Goal: Task Accomplishment & Management: Manage account settings

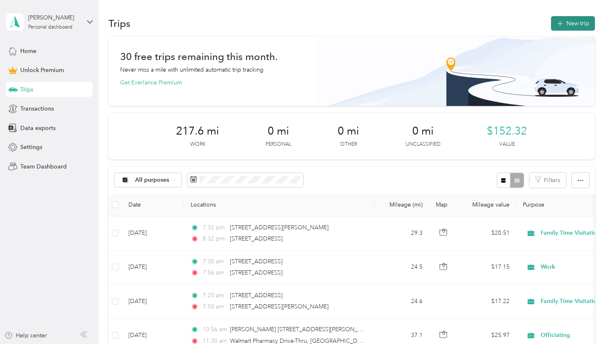
click at [573, 27] on button "New trip" at bounding box center [573, 23] width 44 height 14
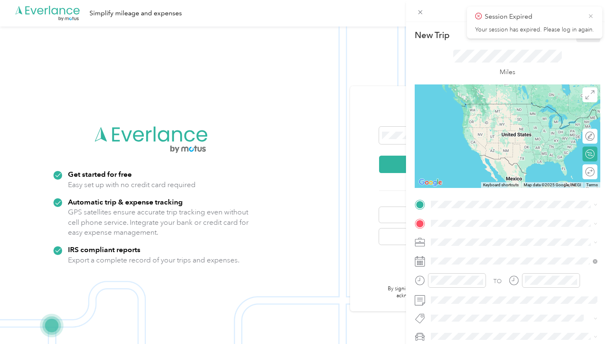
click at [589, 14] on icon at bounding box center [591, 16] width 4 height 4
click at [421, 10] on icon at bounding box center [420, 12] width 7 height 7
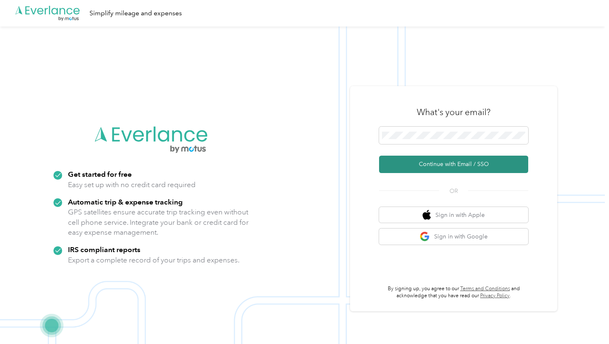
click at [466, 169] on button "Continue with Email / SSO" at bounding box center [453, 164] width 149 height 17
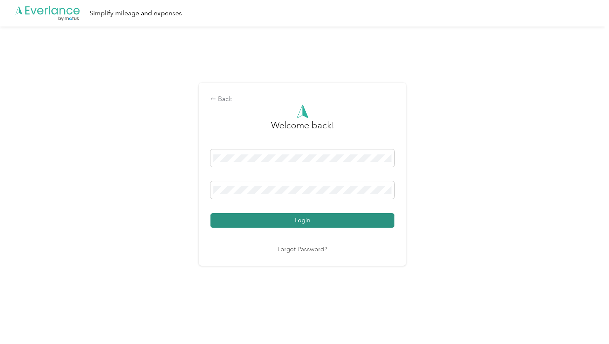
click at [351, 220] on button "Login" at bounding box center [302, 220] width 184 height 14
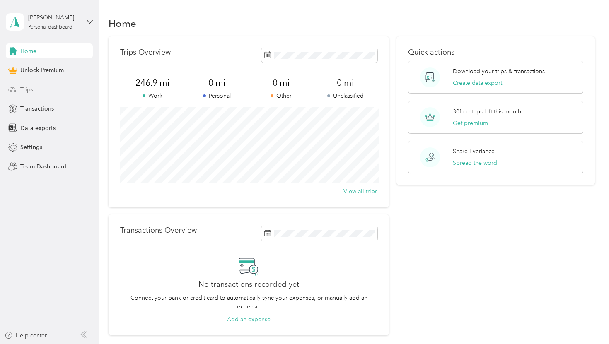
click at [38, 92] on div "Trips" at bounding box center [49, 89] width 87 height 15
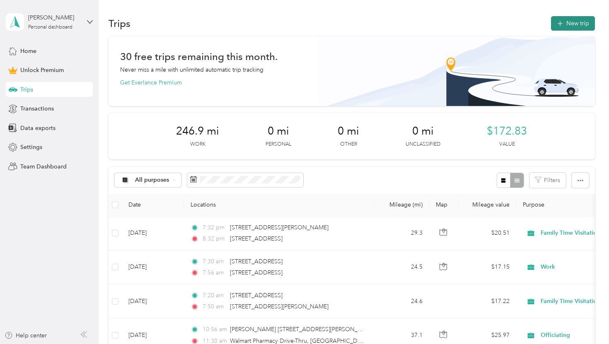
click at [572, 20] on button "New trip" at bounding box center [573, 23] width 44 height 14
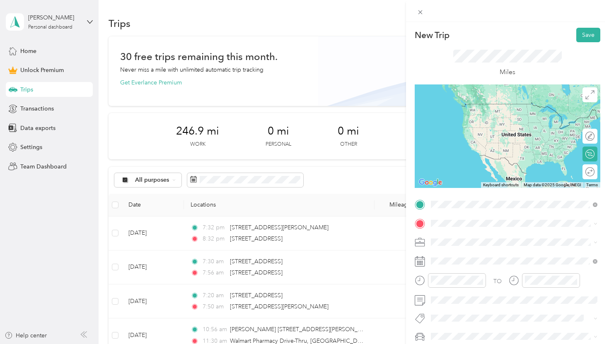
click at [529, 238] on span "[STREET_ADDRESS][US_STATE]" at bounding box center [488, 234] width 83 height 7
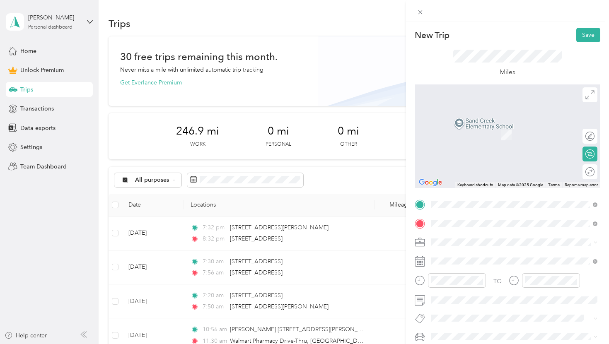
click at [550, 129] on div "[GEOGRAPHIC_DATA][US_STATE]" at bounding box center [514, 123] width 161 height 11
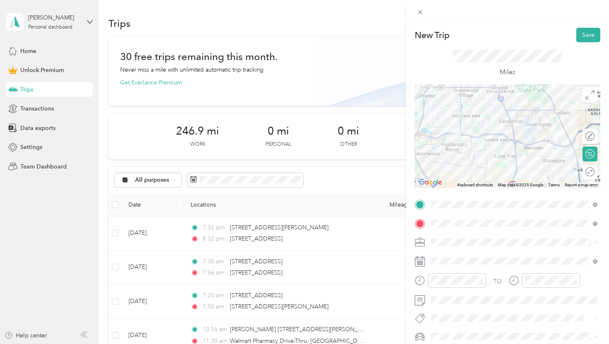
click at [515, 246] on span at bounding box center [514, 242] width 172 height 13
click at [474, 246] on span at bounding box center [514, 242] width 172 height 13
click at [466, 163] on li "Officiating" at bounding box center [514, 169] width 172 height 14
click at [451, 238] on span at bounding box center [514, 242] width 172 height 13
click at [465, 157] on div "Family Time Visitation" at bounding box center [514, 155] width 161 height 9
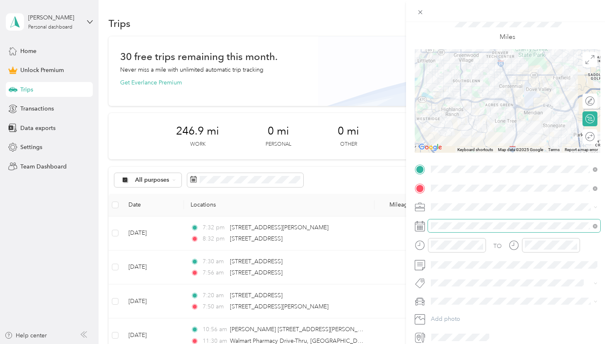
scroll to position [37, 0]
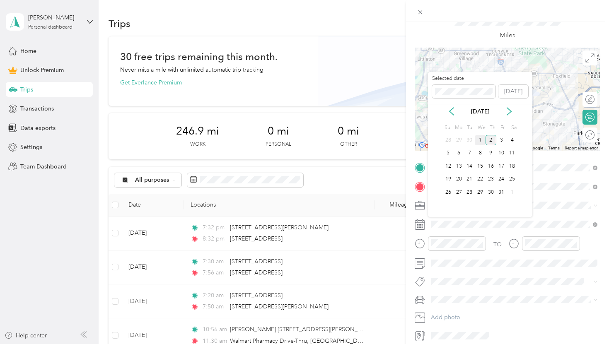
click at [483, 141] on div "1" at bounding box center [480, 140] width 11 height 10
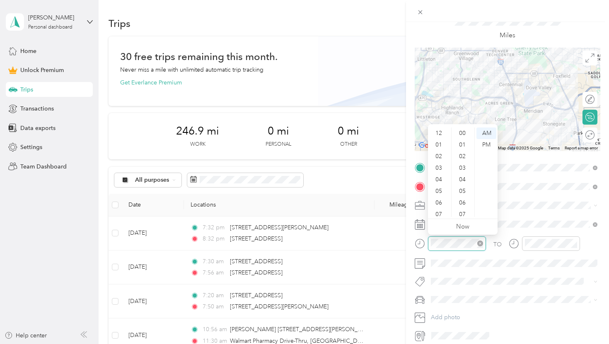
scroll to position [606, 0]
click at [486, 146] on div "PM" at bounding box center [486, 145] width 20 height 12
click at [447, 248] on div at bounding box center [457, 244] width 58 height 14
click at [480, 242] on icon "close-circle" at bounding box center [480, 244] width 6 height 6
click at [495, 150] on div "PM" at bounding box center [486, 145] width 20 height 12
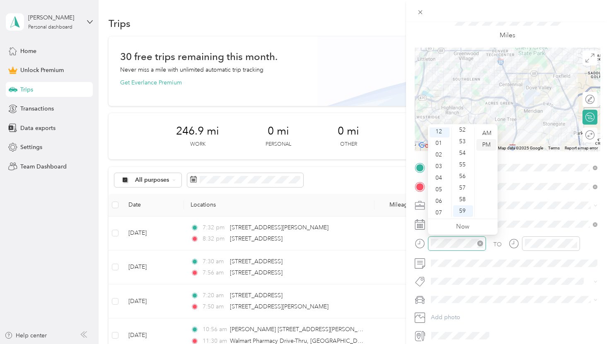
scroll to position [0, 0]
click at [465, 239] on div at bounding box center [457, 244] width 58 height 14
click at [435, 190] on div "05" at bounding box center [440, 192] width 20 height 12
click at [465, 134] on div "00" at bounding box center [463, 134] width 20 height 12
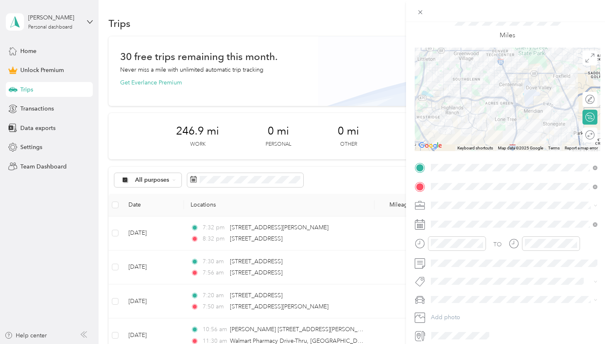
click at [524, 248] on div "Family Time Visitation" at bounding box center [509, 248] width 151 height 9
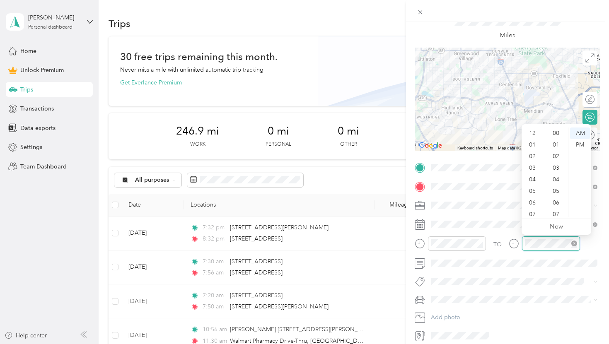
scroll to position [50, 0]
click at [572, 246] on icon "close-circle" at bounding box center [574, 244] width 6 height 6
click at [533, 142] on div "05" at bounding box center [533, 142] width 20 height 12
click at [557, 198] on div "30" at bounding box center [557, 197] width 20 height 12
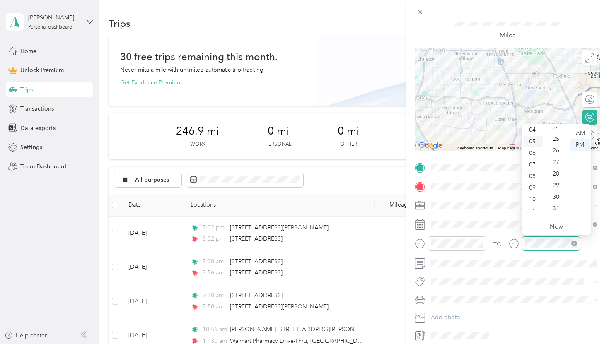
click at [533, 139] on div "05" at bounding box center [533, 142] width 20 height 12
click at [553, 192] on div "30" at bounding box center [557, 197] width 20 height 12
click at [534, 252] on div at bounding box center [544, 247] width 71 height 20
click at [534, 291] on div "TO Add photo" at bounding box center [508, 251] width 186 height 181
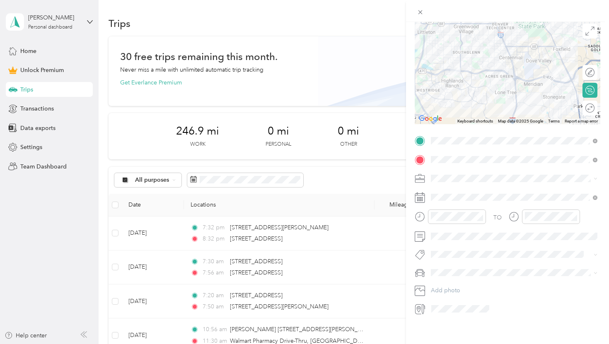
scroll to position [65, 0]
click at [446, 298] on div "Kia" at bounding box center [514, 300] width 161 height 9
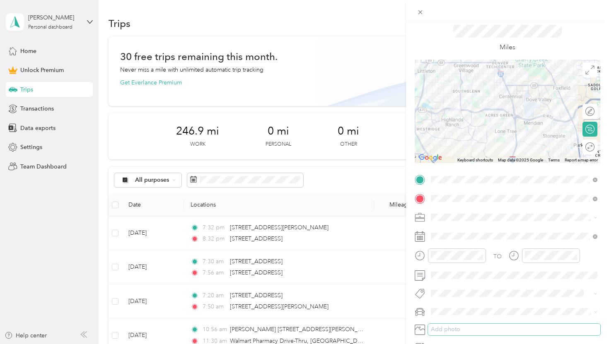
scroll to position [0, 0]
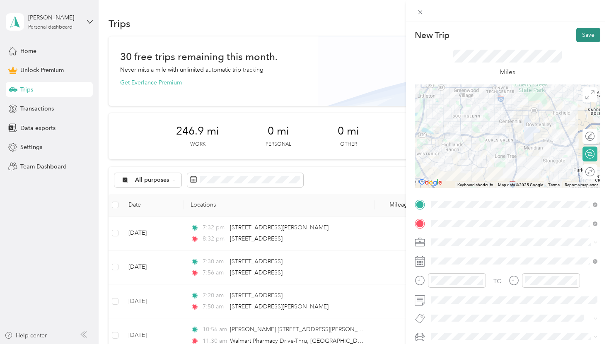
click at [593, 35] on button "Save" at bounding box center [588, 35] width 24 height 14
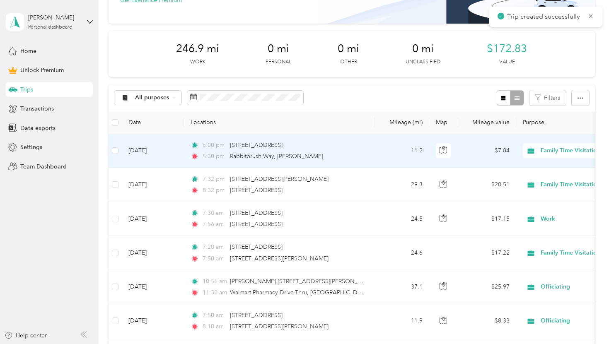
scroll to position [85, 0]
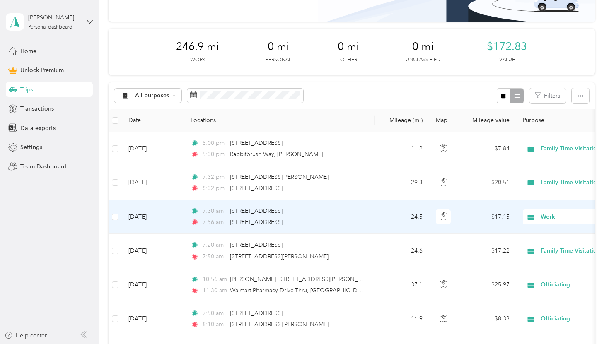
click at [532, 218] on icon at bounding box center [531, 217] width 7 height 6
click at [541, 261] on span "Family Time Visitation" at bounding box center [565, 261] width 77 height 9
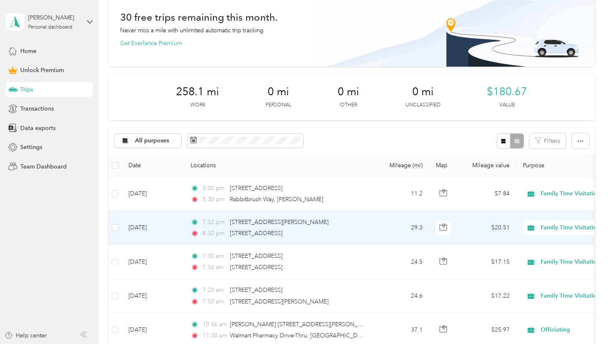
scroll to position [0, 0]
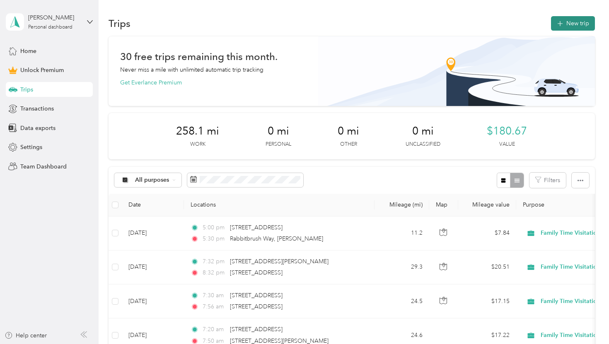
click at [573, 24] on button "New trip" at bounding box center [573, 23] width 44 height 14
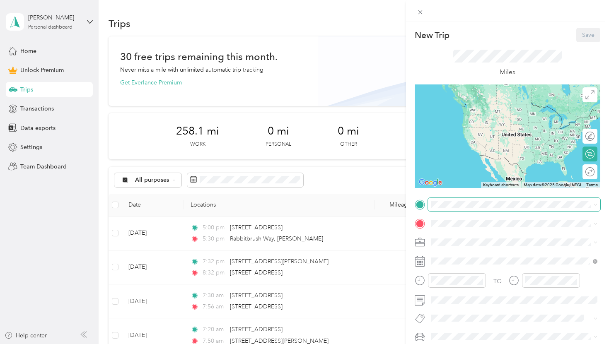
click at [468, 210] on span at bounding box center [514, 204] width 172 height 13
click at [476, 227] on li "[STREET_ADDRESS][US_STATE]" at bounding box center [514, 235] width 172 height 17
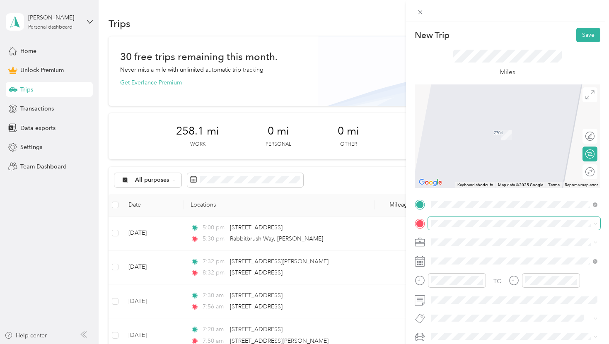
click at [476, 227] on span at bounding box center [514, 223] width 172 height 13
click at [491, 123] on span "[STREET_ADDRESS][US_STATE]" at bounding box center [488, 122] width 83 height 7
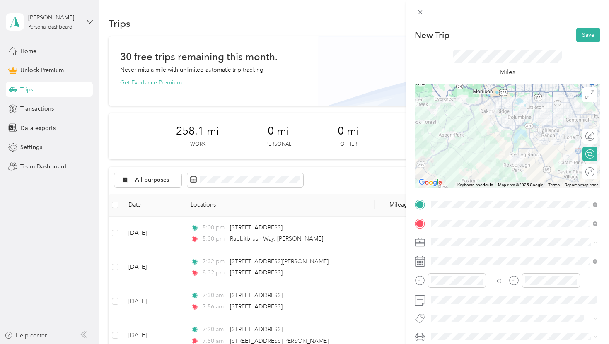
click at [473, 170] on div "Officiating" at bounding box center [514, 169] width 161 height 9
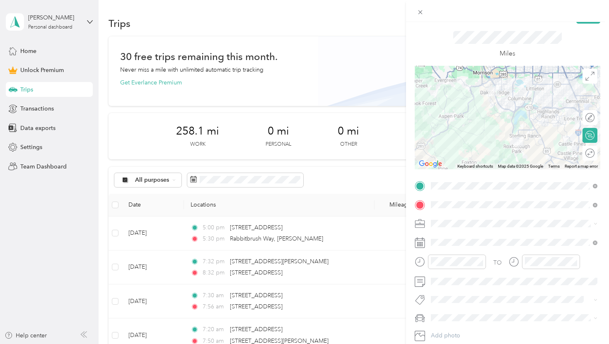
scroll to position [22, 0]
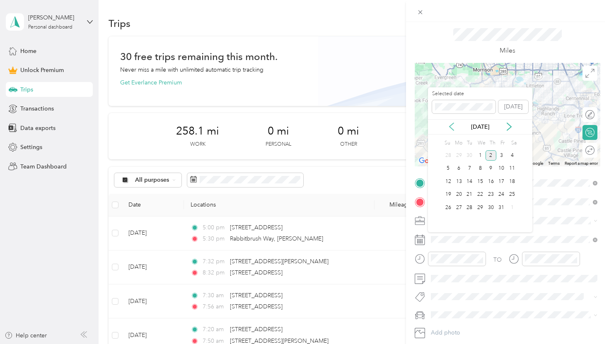
click at [450, 127] on icon at bounding box center [451, 126] width 4 height 7
click at [511, 192] on div "27" at bounding box center [512, 195] width 11 height 10
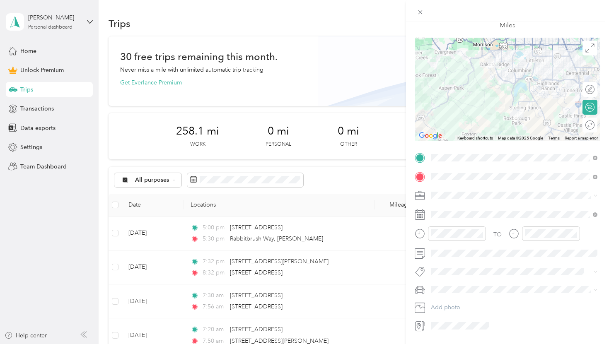
scroll to position [51, 0]
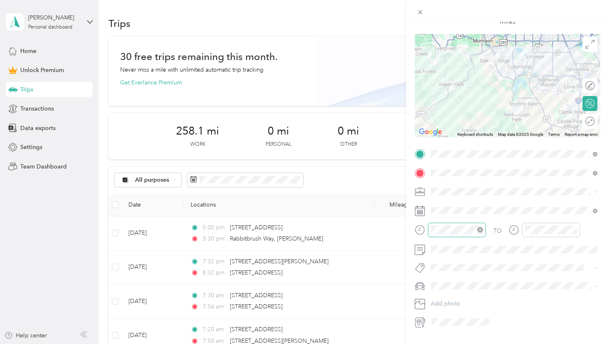
click at [480, 229] on icon "close-circle" at bounding box center [480, 230] width 6 height 6
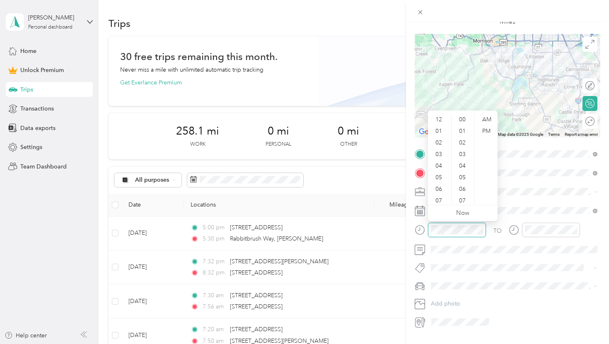
scroll to position [12, 0]
click at [487, 120] on div "AM" at bounding box center [486, 120] width 20 height 12
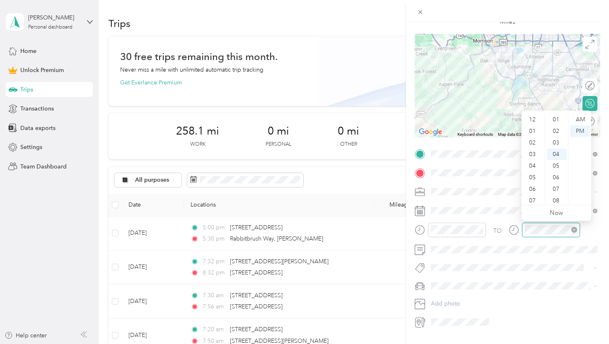
scroll to position [46, 0]
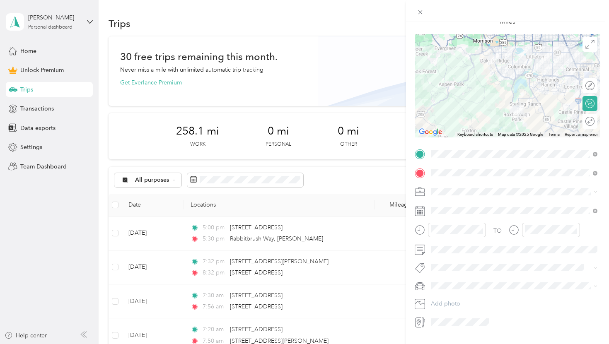
click at [600, 230] on form "New Trip Save This trip cannot be edited because it is either under review, app…" at bounding box center [507, 153] width 203 height 352
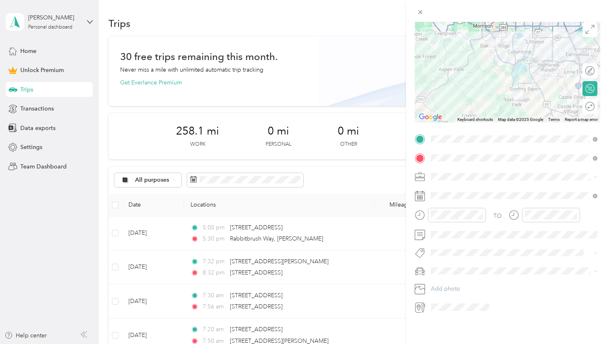
click at [454, 297] on div "Kia" at bounding box center [514, 300] width 161 height 9
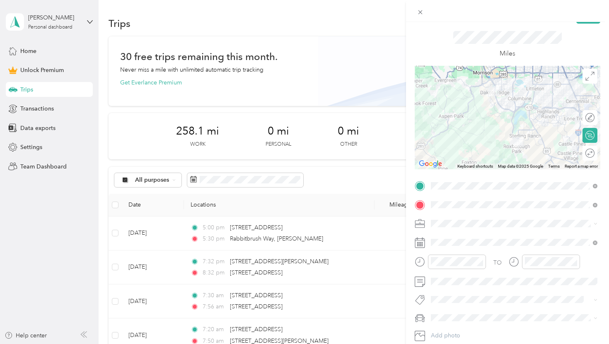
scroll to position [0, 0]
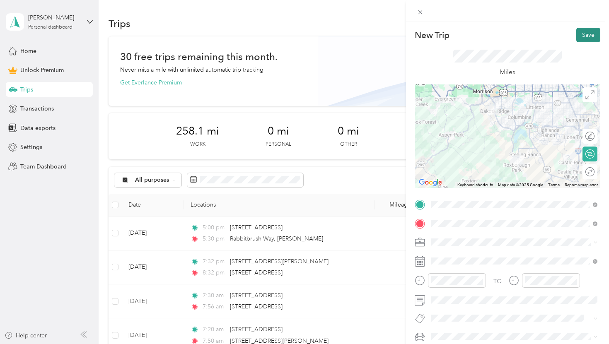
click at [582, 32] on button "Save" at bounding box center [588, 35] width 24 height 14
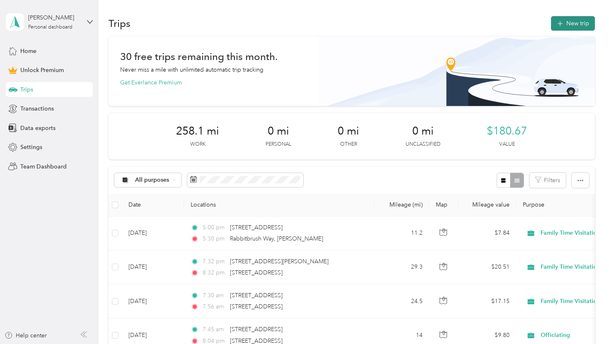
click at [569, 22] on button "New trip" at bounding box center [573, 23] width 44 height 14
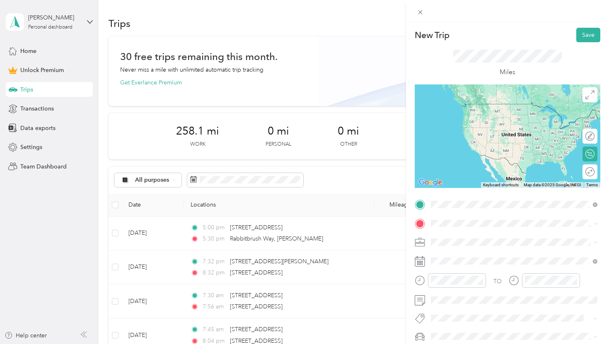
click at [489, 238] on span "[STREET_ADDRESS][US_STATE]" at bounding box center [488, 234] width 83 height 7
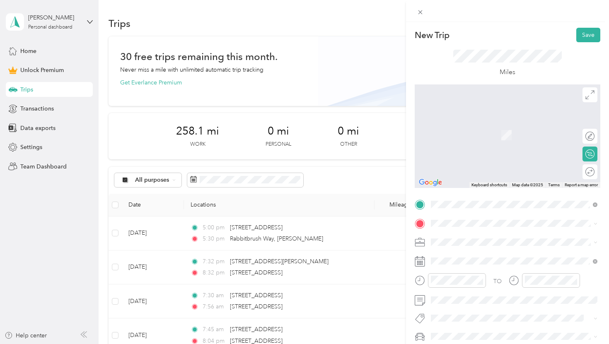
click at [481, 251] on span "[STREET_ADDRESS][US_STATE]" at bounding box center [488, 253] width 83 height 7
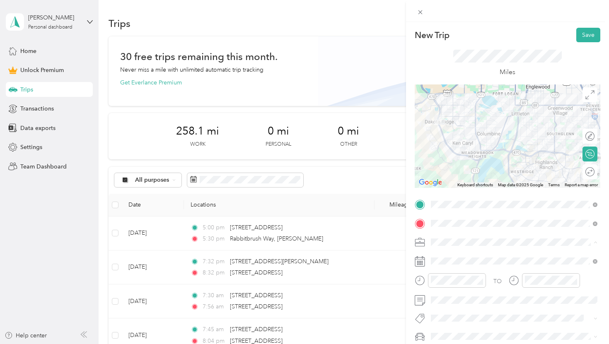
click at [484, 172] on li "Officiating" at bounding box center [514, 169] width 172 height 14
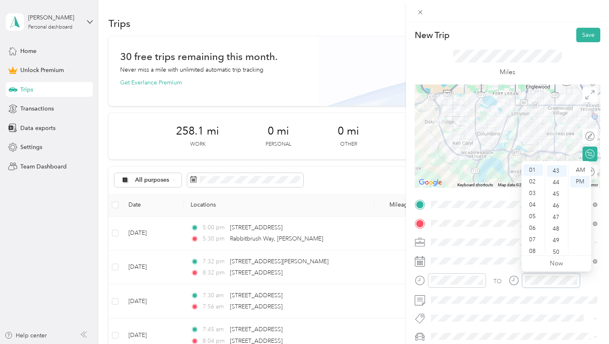
scroll to position [499, 0]
click at [580, 181] on div "PM" at bounding box center [580, 182] width 20 height 12
click at [596, 280] on div "TO" at bounding box center [508, 283] width 186 height 20
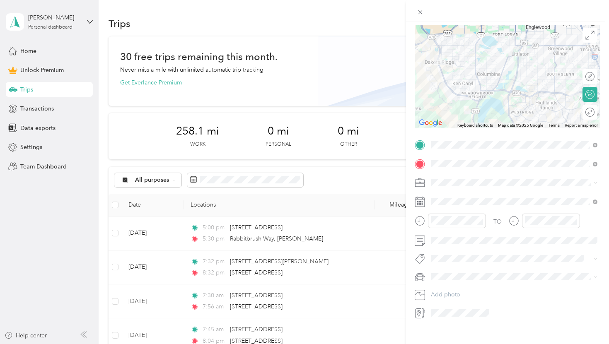
scroll to position [60, 0]
click at [451, 301] on div "Kia" at bounding box center [514, 305] width 161 height 9
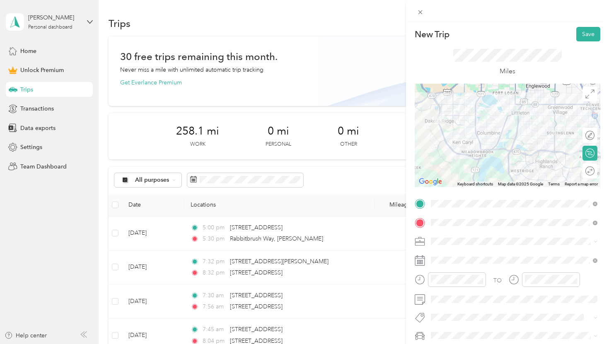
scroll to position [0, 0]
click at [591, 35] on button "Save" at bounding box center [588, 35] width 24 height 14
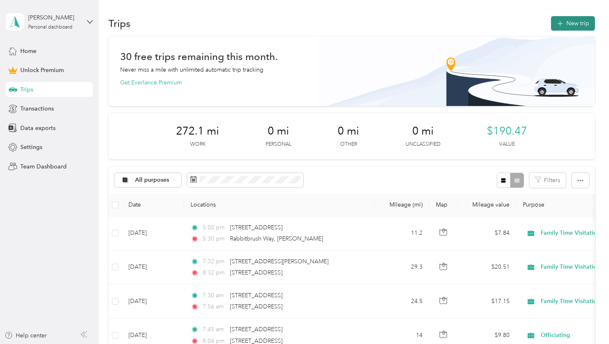
click at [565, 20] on icon "button" at bounding box center [560, 24] width 10 height 10
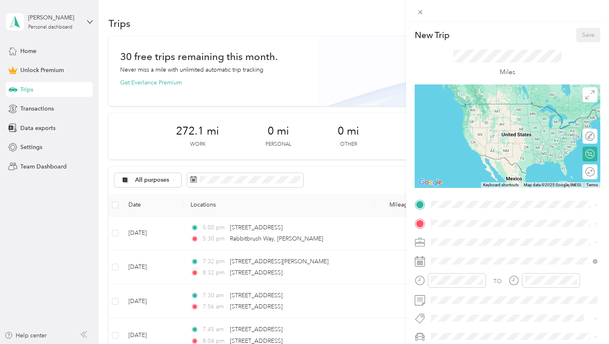
click at [400, 69] on div "New Trip Save This trip cannot be edited because it is either under review, app…" at bounding box center [304, 172] width 609 height 344
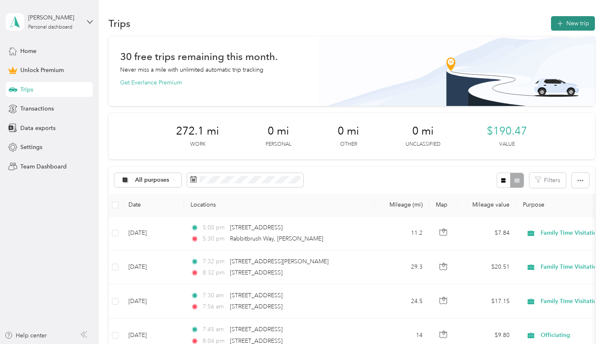
click at [577, 27] on button "New trip" at bounding box center [573, 23] width 44 height 14
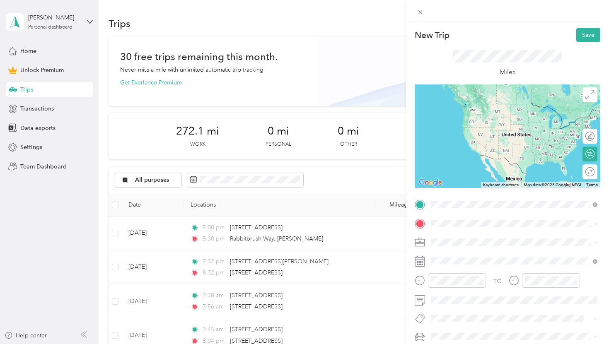
click at [510, 237] on span "[STREET_ADDRESS][US_STATE]" at bounding box center [488, 234] width 83 height 7
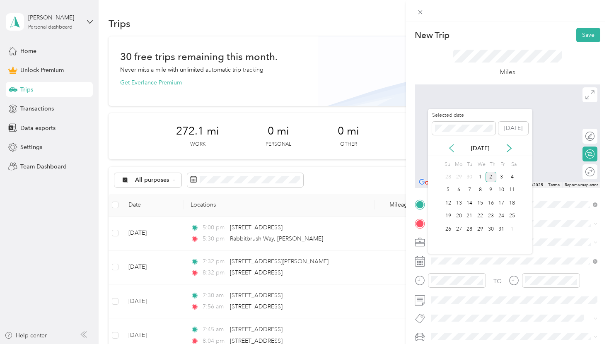
click at [453, 150] on icon at bounding box center [451, 148] width 8 height 8
click at [511, 216] on div "27" at bounding box center [512, 216] width 11 height 10
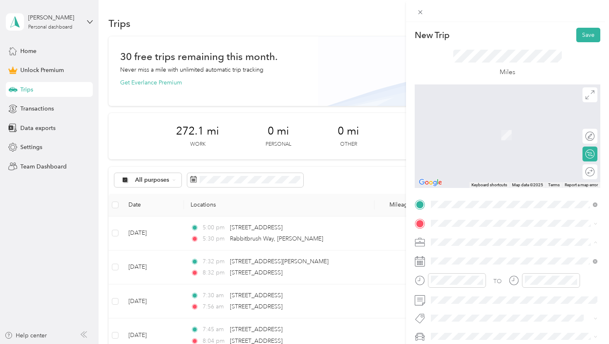
click at [465, 164] on li "Officiating" at bounding box center [514, 169] width 172 height 14
click at [452, 229] on span at bounding box center [514, 223] width 172 height 13
click at [490, 259] on div "[STREET_ADDRESS][US_STATE]" at bounding box center [514, 253] width 161 height 11
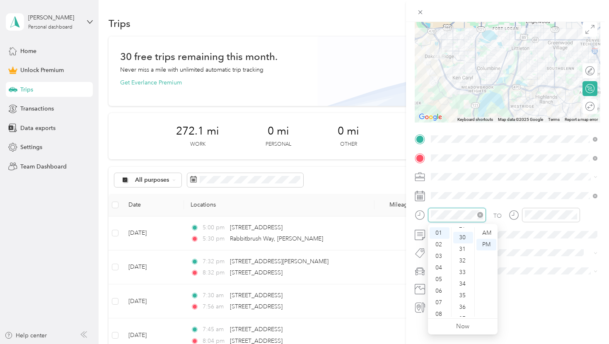
scroll to position [348, 0]
click at [594, 217] on div "TO" at bounding box center [508, 218] width 186 height 20
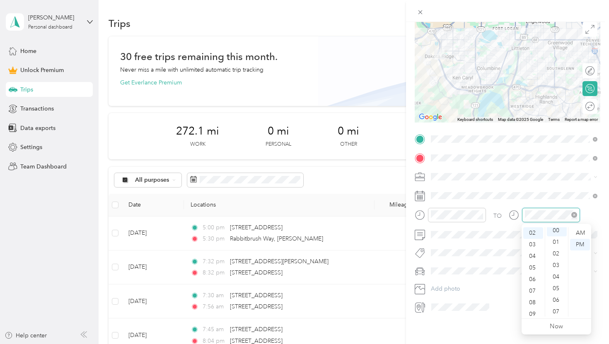
scroll to position [0, 0]
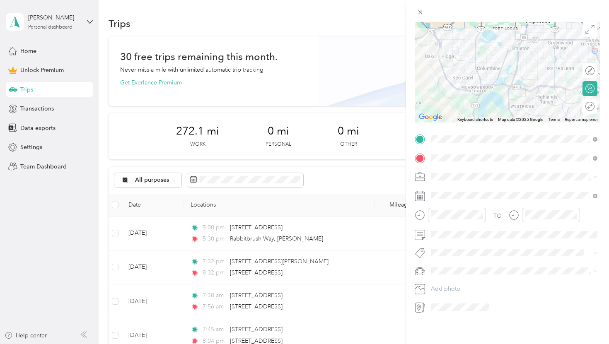
click at [596, 213] on div "TO" at bounding box center [508, 218] width 186 height 20
click at [451, 295] on li "Kia" at bounding box center [514, 300] width 172 height 14
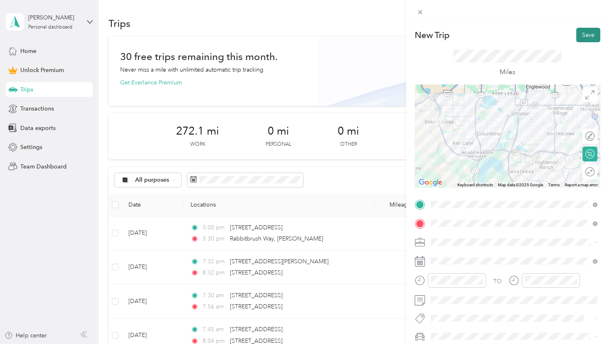
click at [585, 39] on button "Save" at bounding box center [588, 35] width 24 height 14
